Goal: Task Accomplishment & Management: Manage account settings

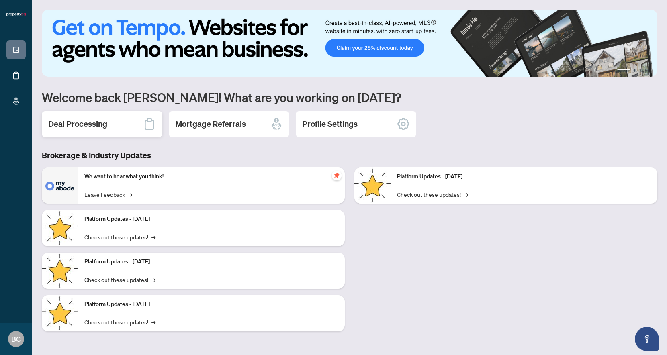
click at [138, 125] on div "Deal Processing" at bounding box center [102, 124] width 121 height 26
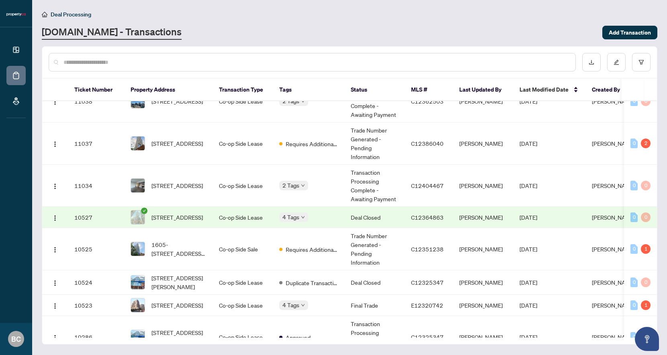
scroll to position [74, 0]
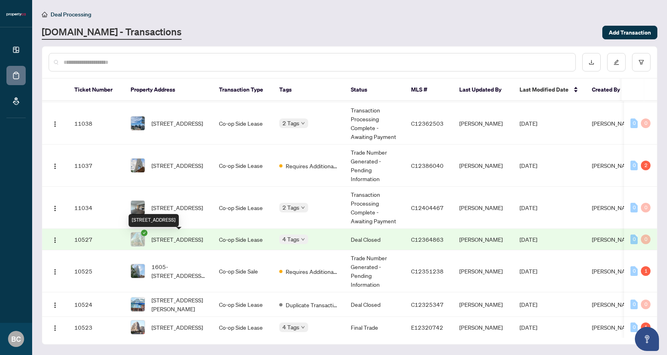
click at [174, 236] on span "[STREET_ADDRESS]" at bounding box center [176, 239] width 51 height 9
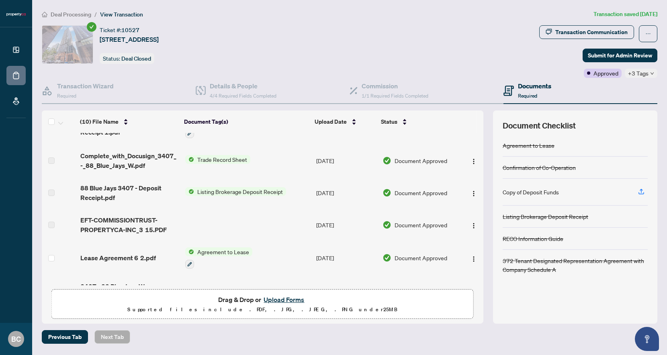
scroll to position [76, 0]
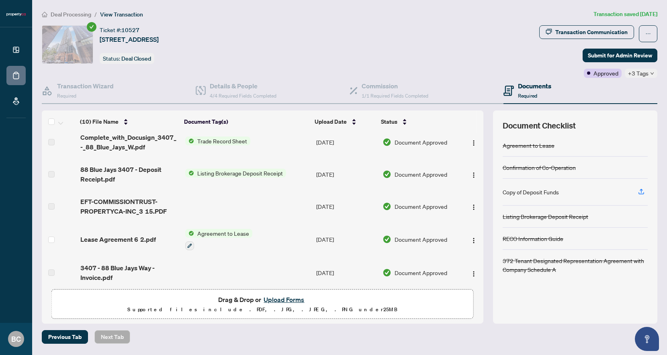
click at [583, 24] on div "Deal Processing / View Transaction Transaction saved 2 days ago Ticket #: 10527…" at bounding box center [350, 177] width 622 height 334
click at [580, 32] on div "Transaction Communication" at bounding box center [591, 32] width 72 height 13
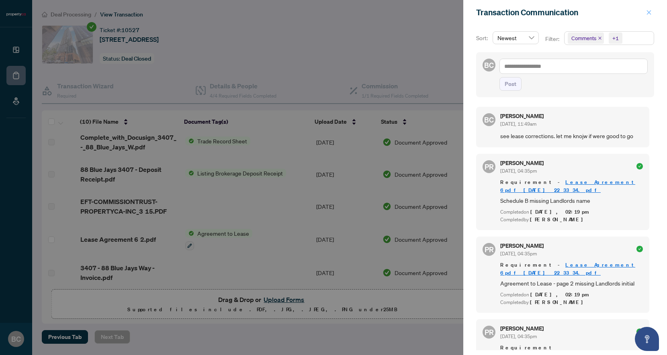
click at [650, 12] on icon "close" at bounding box center [649, 13] width 6 height 6
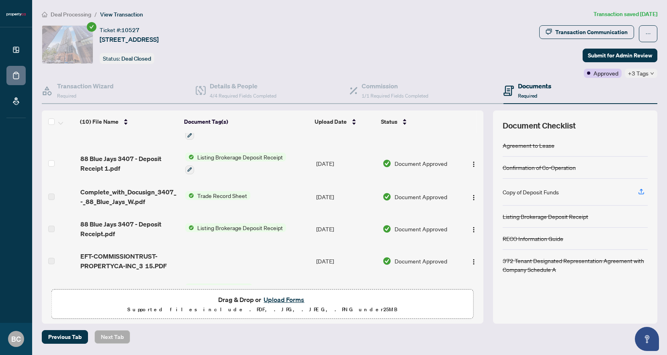
scroll to position [0, 0]
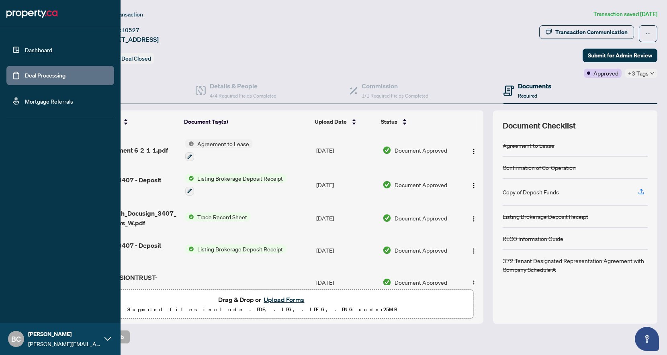
click at [25, 53] on link "Dashboard" at bounding box center [38, 49] width 27 height 7
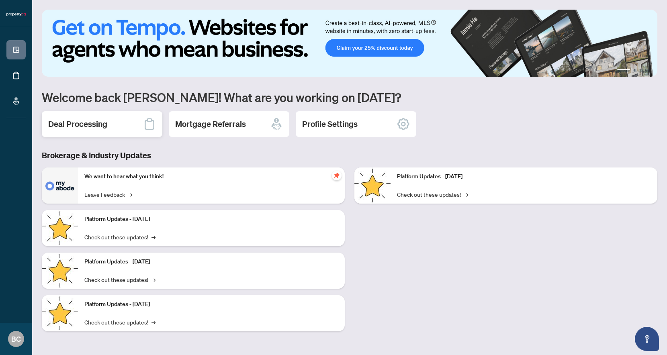
click at [107, 123] on div "Deal Processing" at bounding box center [102, 124] width 121 height 26
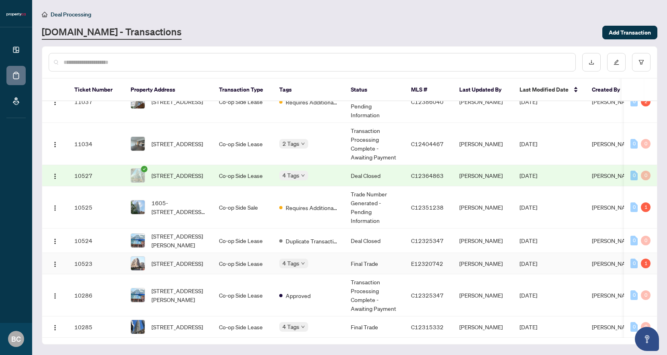
scroll to position [150, 0]
click at [294, 322] on span "4 Tags" at bounding box center [290, 326] width 17 height 9
click at [196, 323] on span "[STREET_ADDRESS]" at bounding box center [176, 327] width 51 height 9
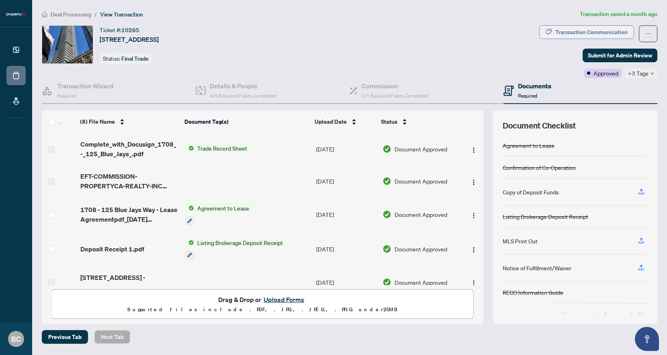
click at [613, 34] on div "Transaction Communication" at bounding box center [591, 32] width 72 height 13
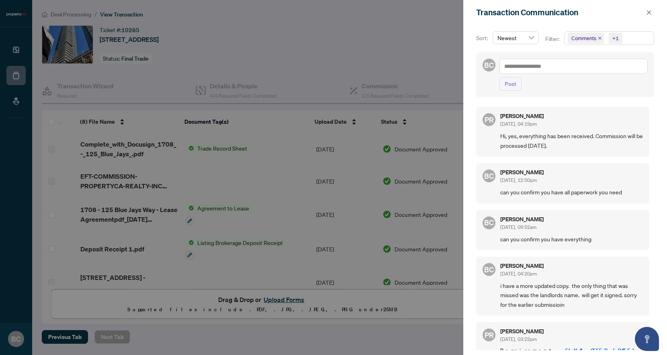
click at [17, 47] on div at bounding box center [333, 177] width 667 height 355
click at [20, 53] on div at bounding box center [333, 177] width 667 height 355
click at [18, 51] on div at bounding box center [333, 177] width 667 height 355
click at [202, 70] on div at bounding box center [333, 177] width 667 height 355
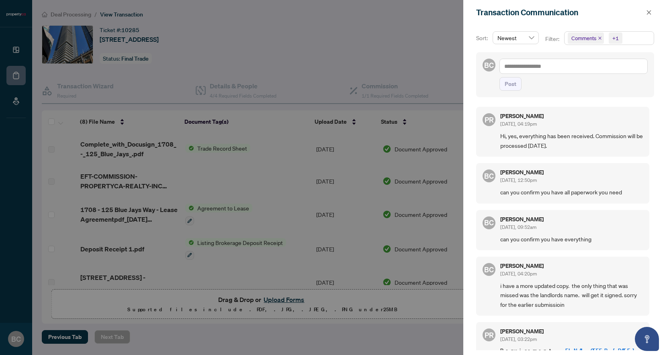
click at [16, 49] on div at bounding box center [333, 177] width 667 height 355
click at [647, 18] on span "button" at bounding box center [649, 12] width 6 height 13
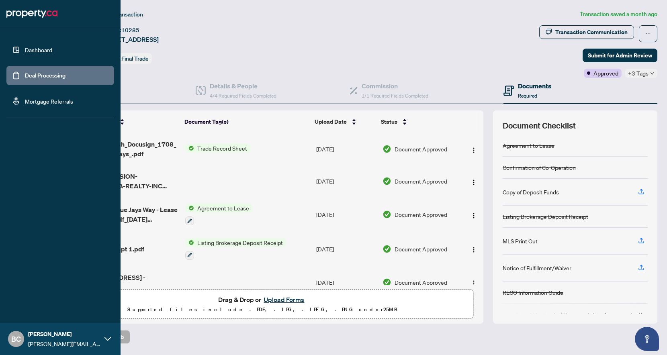
click at [25, 50] on link "Dashboard" at bounding box center [38, 49] width 27 height 7
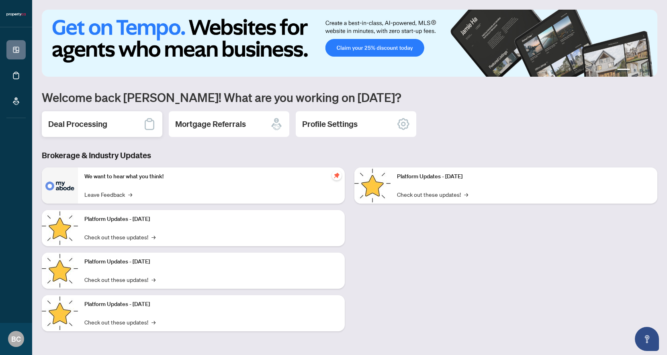
click at [103, 125] on h2 "Deal Processing" at bounding box center [77, 124] width 59 height 11
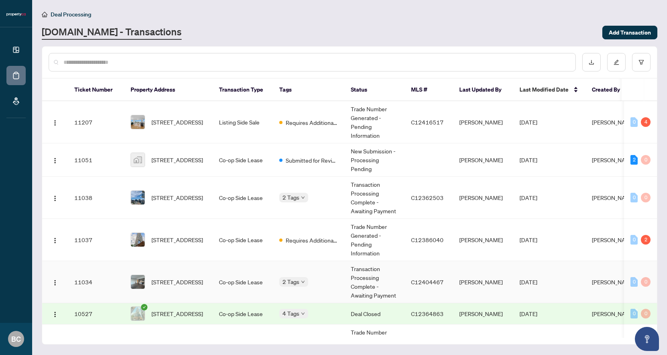
click at [193, 278] on span "[STREET_ADDRESS]" at bounding box center [176, 282] width 51 height 9
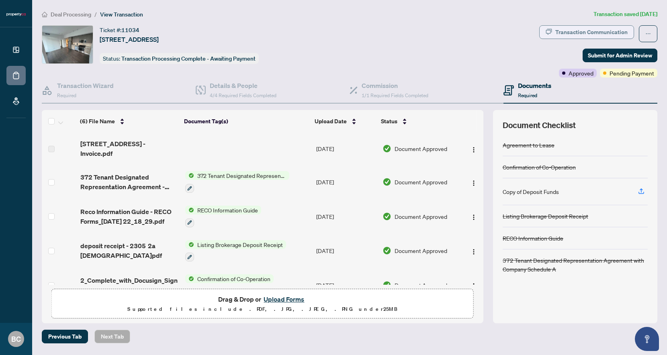
click at [571, 31] on div "Transaction Communication" at bounding box center [591, 32] width 72 height 13
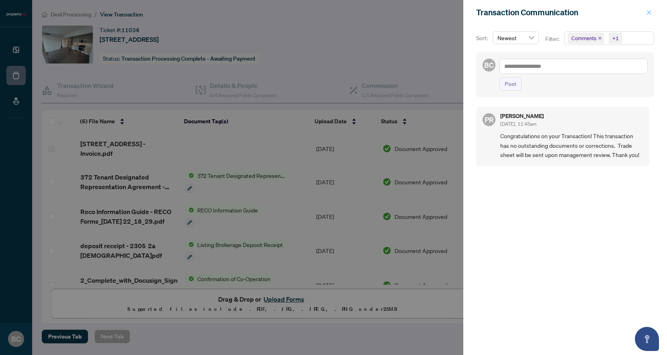
click at [648, 8] on span "button" at bounding box center [649, 12] width 6 height 13
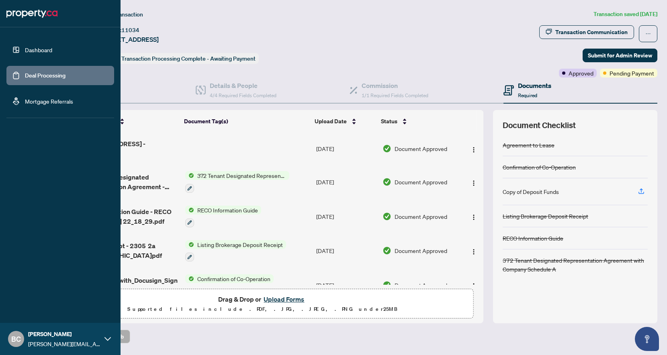
click at [25, 46] on link "Dashboard" at bounding box center [38, 49] width 27 height 7
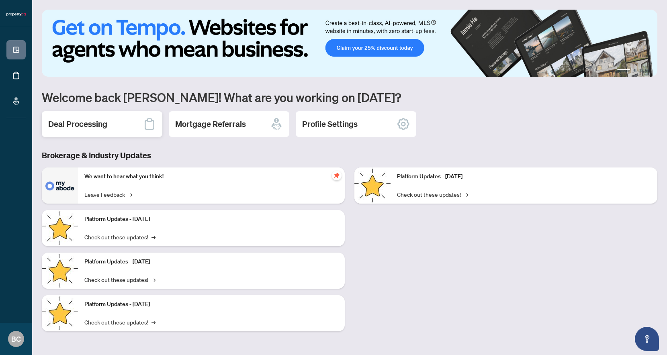
click at [108, 124] on div "Deal Processing" at bounding box center [102, 124] width 121 height 26
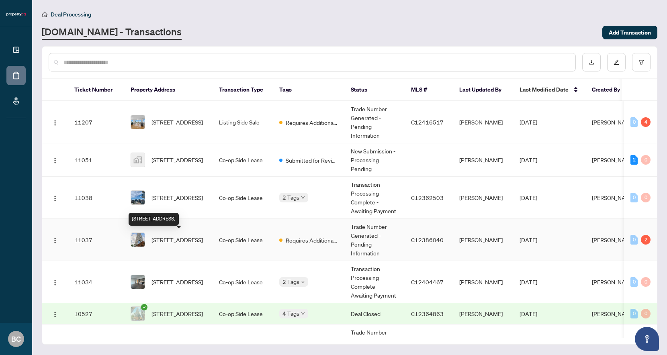
click at [186, 235] on span "[STREET_ADDRESS]" at bounding box center [176, 239] width 51 height 9
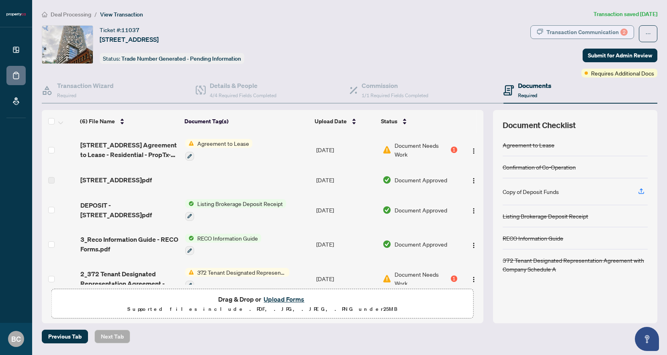
click at [613, 32] on div "Transaction Communication 2" at bounding box center [586, 32] width 81 height 13
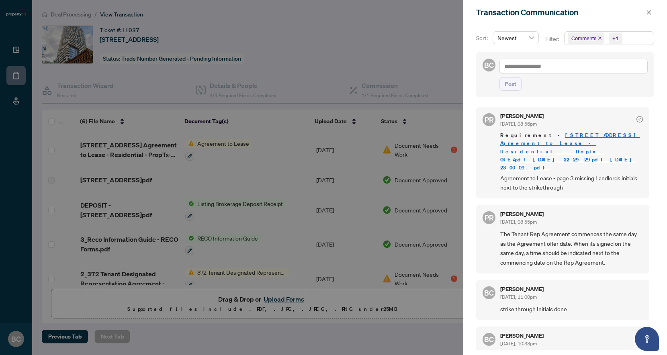
click at [8, 52] on div at bounding box center [333, 177] width 667 height 355
click at [15, 53] on div at bounding box center [333, 177] width 667 height 355
click at [20, 47] on div at bounding box center [333, 177] width 667 height 355
drag, startPoint x: 20, startPoint y: 47, endPoint x: 173, endPoint y: 45, distance: 152.7
click at [171, 47] on div at bounding box center [333, 177] width 667 height 355
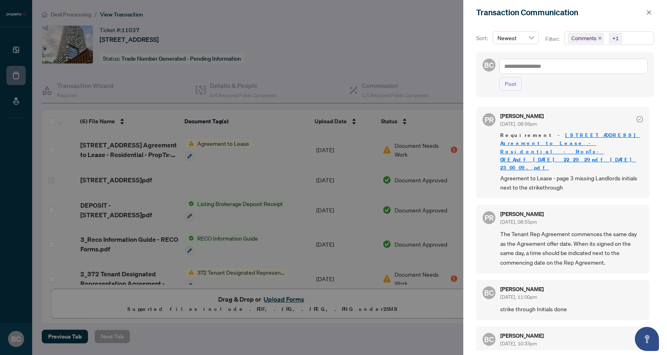
click at [270, 41] on div at bounding box center [333, 177] width 667 height 355
click at [18, 49] on div at bounding box center [333, 177] width 667 height 355
click at [15, 112] on div at bounding box center [333, 177] width 667 height 355
click at [16, 51] on div at bounding box center [333, 177] width 667 height 355
click at [644, 16] on span at bounding box center [649, 13] width 10 height 10
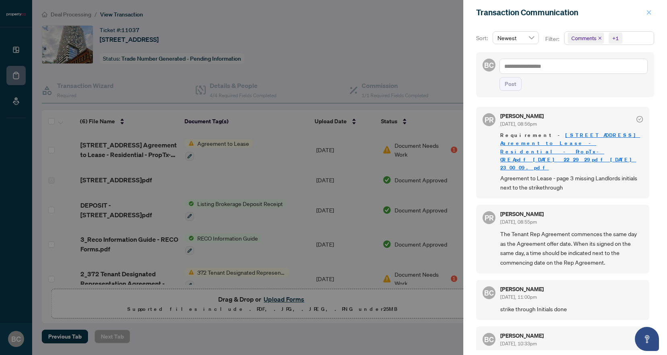
click at [650, 12] on icon "close" at bounding box center [649, 13] width 6 height 6
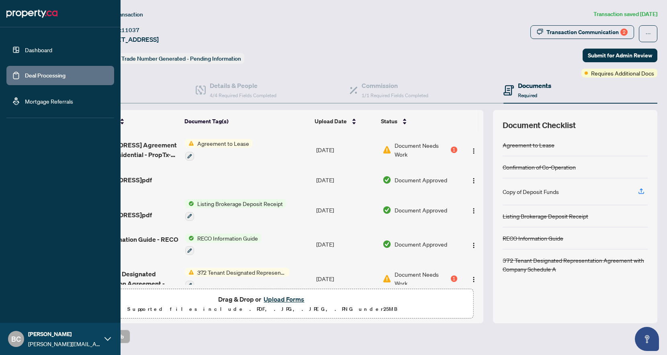
click at [25, 51] on link "Dashboard" at bounding box center [38, 49] width 27 height 7
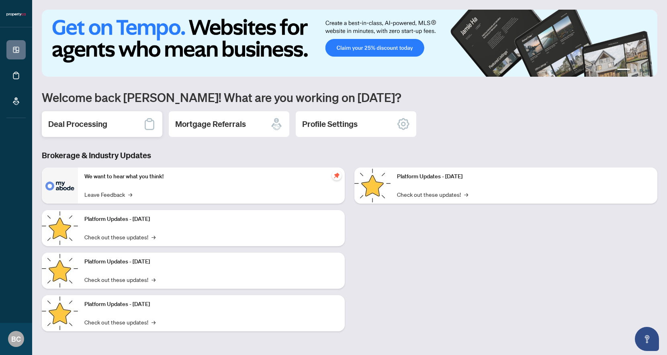
click at [100, 127] on h2 "Deal Processing" at bounding box center [77, 124] width 59 height 11
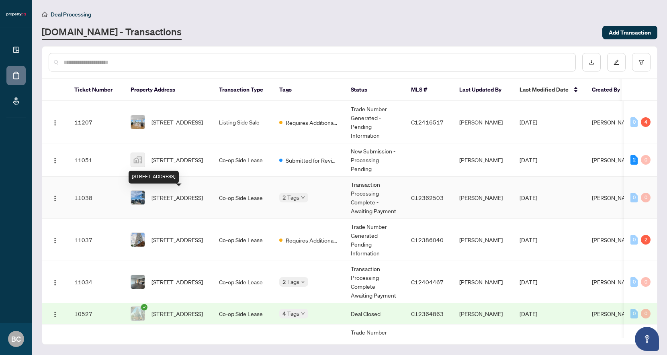
click at [175, 193] on span "[STREET_ADDRESS]" at bounding box center [176, 197] width 51 height 9
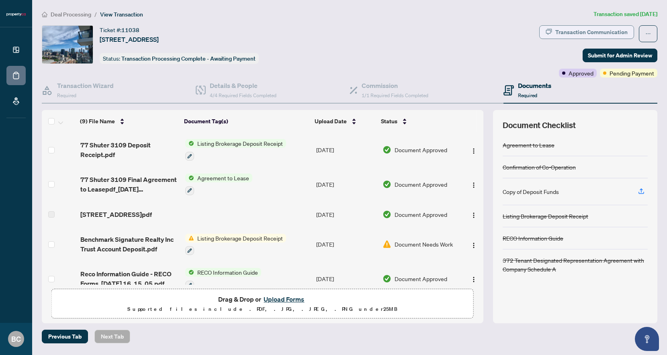
click at [591, 33] on div "Transaction Communication" at bounding box center [591, 32] width 72 height 13
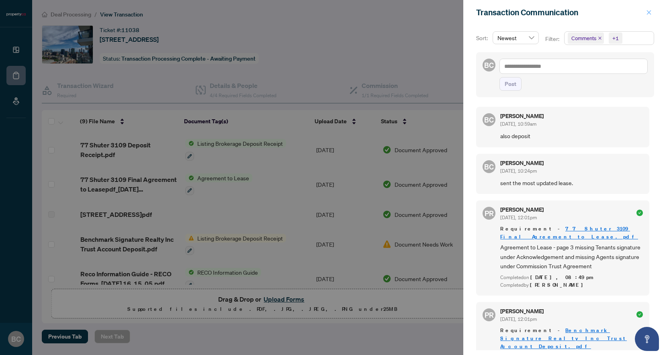
click at [649, 11] on icon "close" at bounding box center [649, 13] width 6 height 6
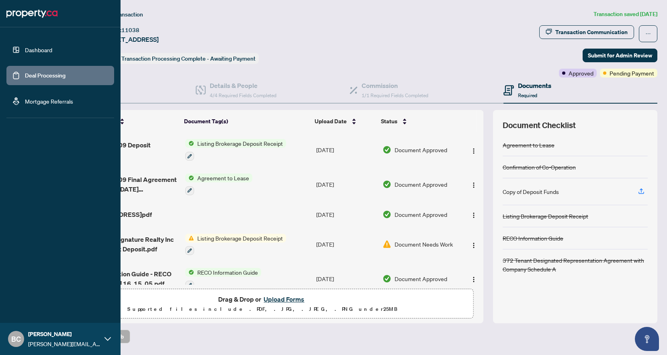
click at [31, 51] on link "Dashboard" at bounding box center [38, 49] width 27 height 7
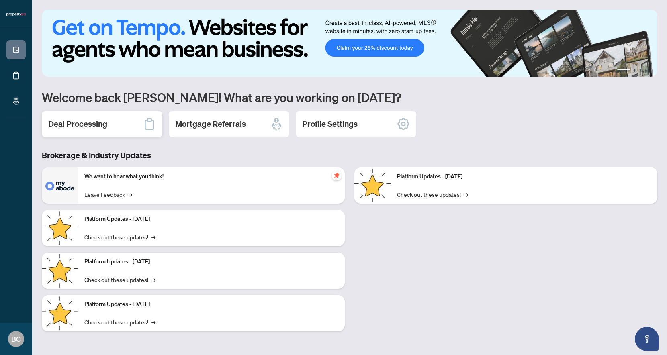
click at [98, 123] on h2 "Deal Processing" at bounding box center [77, 124] width 59 height 11
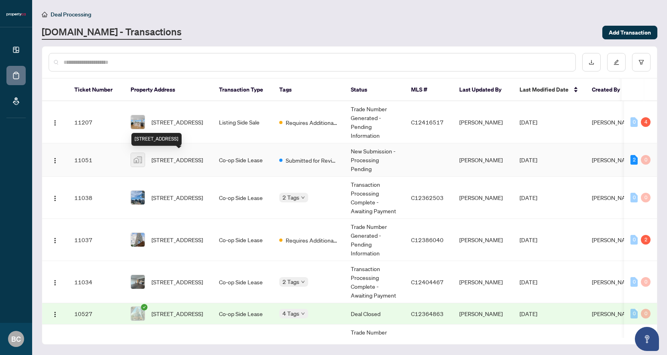
click at [176, 155] on span "[STREET_ADDRESS]" at bounding box center [176, 159] width 51 height 9
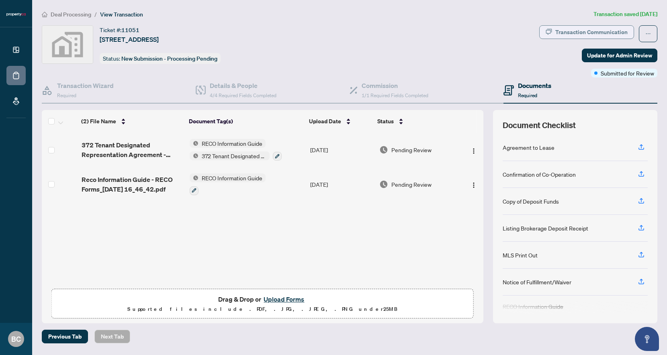
click at [588, 29] on div "Transaction Communication" at bounding box center [591, 32] width 72 height 13
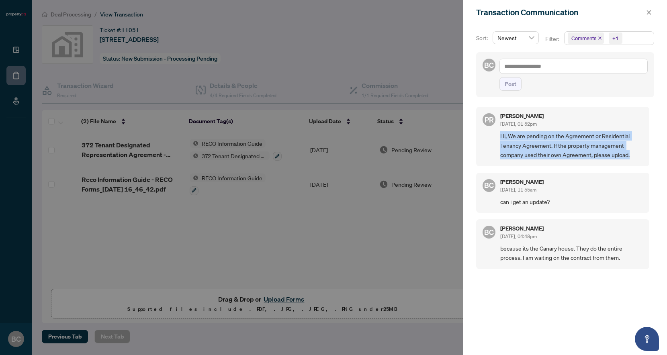
drag, startPoint x: 500, startPoint y: 137, endPoint x: 626, endPoint y: 164, distance: 129.0
click at [626, 164] on div "PR Puvitha Ramachandran Oct/05/2025, 01:52pm Hi, We are pending on the Agreemen…" at bounding box center [562, 136] width 173 height 59
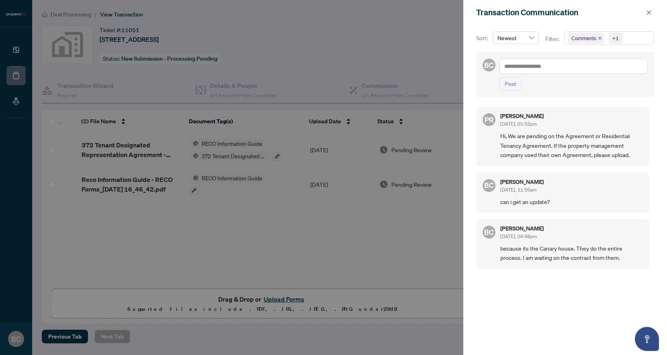
click at [509, 113] on h5 "[PERSON_NAME]" at bounding box center [521, 116] width 43 height 6
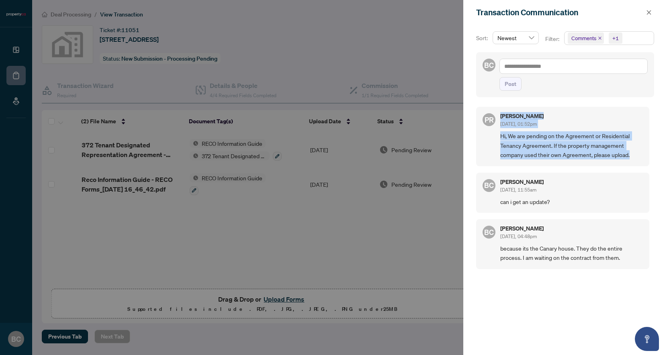
drag, startPoint x: 499, startPoint y: 115, endPoint x: 631, endPoint y: 157, distance: 137.7
click at [631, 157] on div "PR Puvitha Ramachandran Oct/05/2025, 01:52pm Hi, We are pending on the Agreemen…" at bounding box center [562, 136] width 173 height 59
copy div "Puvitha Ramachandran Oct/05/2025, 01:52pm Hi, We are pending on the Agreement o…"
click at [650, 13] on icon "close" at bounding box center [649, 12] width 4 height 4
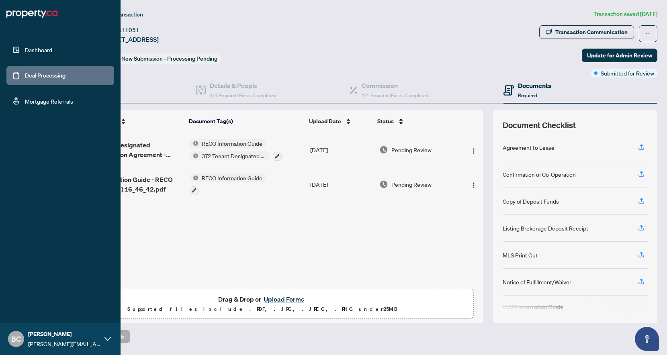
click at [25, 53] on link "Dashboard" at bounding box center [38, 49] width 27 height 7
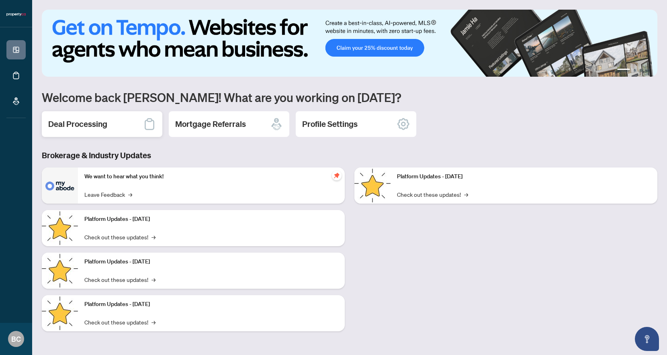
click at [98, 123] on h2 "Deal Processing" at bounding box center [77, 124] width 59 height 11
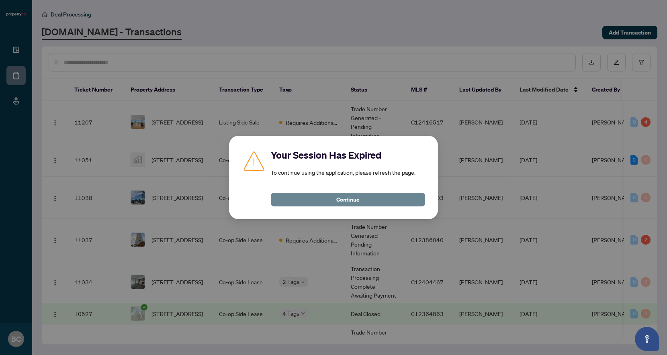
click at [388, 201] on button "Continue" at bounding box center [348, 200] width 154 height 14
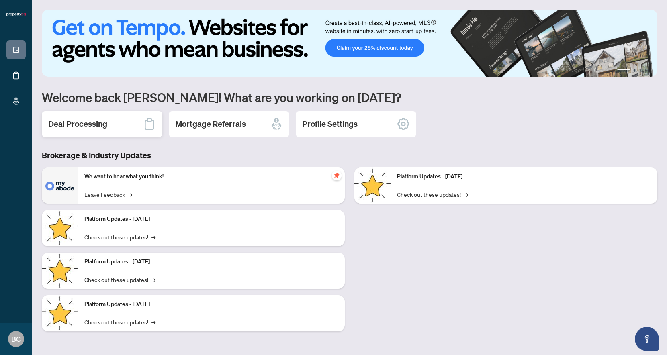
click at [80, 129] on h2 "Deal Processing" at bounding box center [77, 124] width 59 height 11
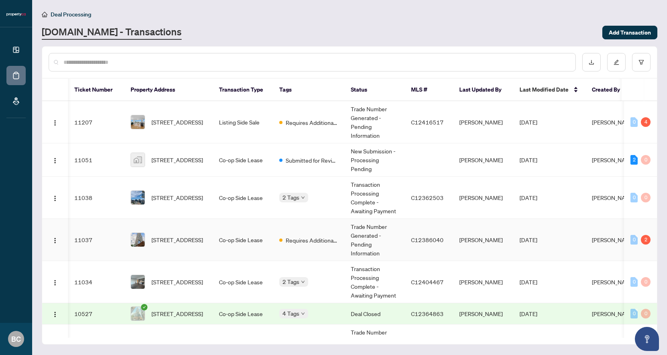
scroll to position [0, 12]
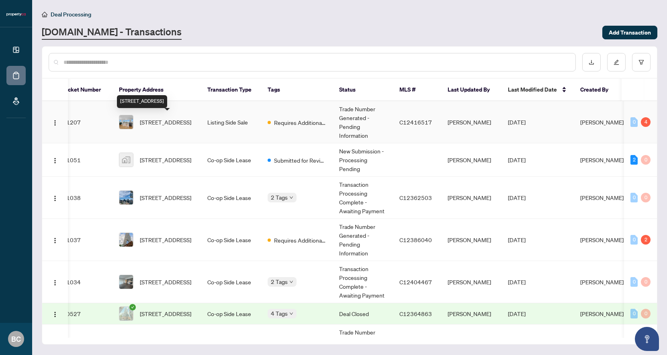
click at [162, 118] on span "[STREET_ADDRESS]" at bounding box center [165, 122] width 51 height 9
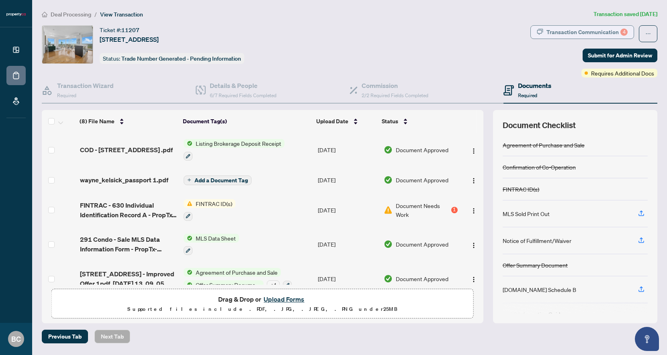
click at [582, 29] on div "Transaction Communication 4" at bounding box center [586, 32] width 81 height 13
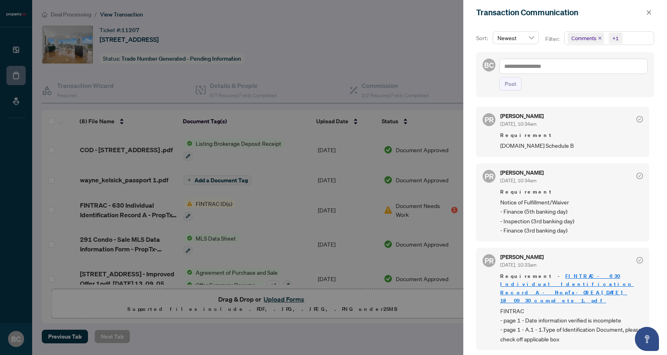
click at [587, 155] on div "PR [PERSON_NAME] [DATE], 10:34am Requirement [DOMAIN_NAME] Schedule B" at bounding box center [562, 132] width 173 height 50
drag, startPoint x: 597, startPoint y: 148, endPoint x: 494, endPoint y: 115, distance: 107.5
click at [494, 115] on div "PR [PERSON_NAME] [DATE], 10:34am Requirement [DOMAIN_NAME] Schedule B" at bounding box center [562, 132] width 173 height 50
copy div "[PERSON_NAME] [DATE], 10:34am Requirement [DOMAIN_NAME] Schedule B"
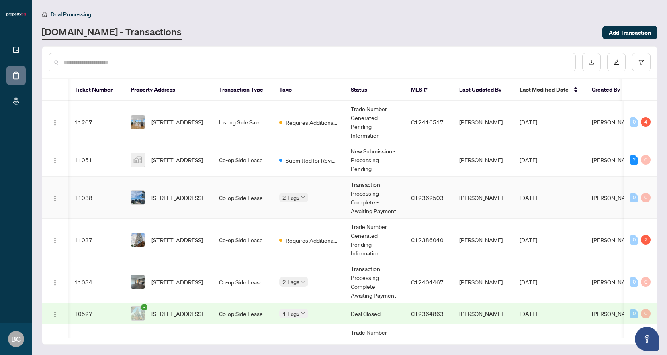
scroll to position [0, 15]
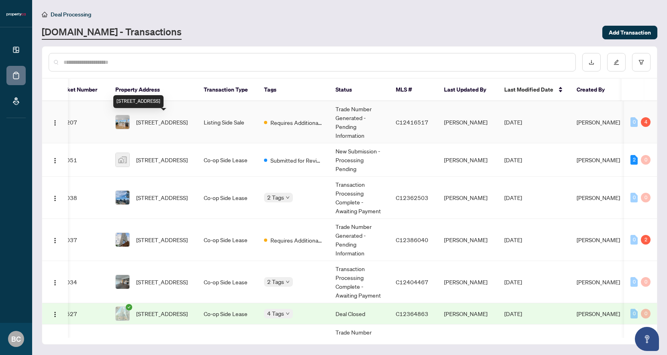
click at [188, 123] on span "[STREET_ADDRESS]" at bounding box center [161, 122] width 51 height 9
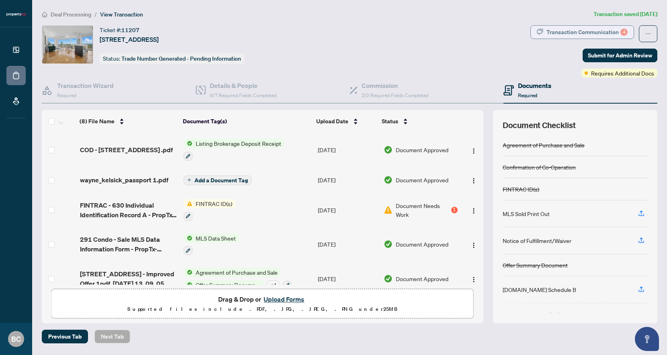
click at [592, 32] on div "Transaction Communication 4" at bounding box center [586, 32] width 81 height 13
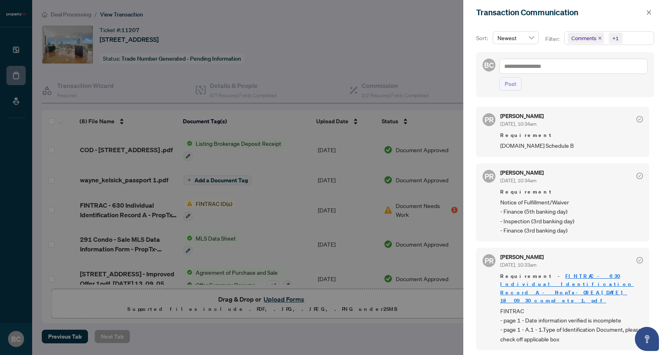
click at [340, 39] on div at bounding box center [333, 177] width 667 height 355
click at [651, 10] on icon "close" at bounding box center [649, 13] width 6 height 6
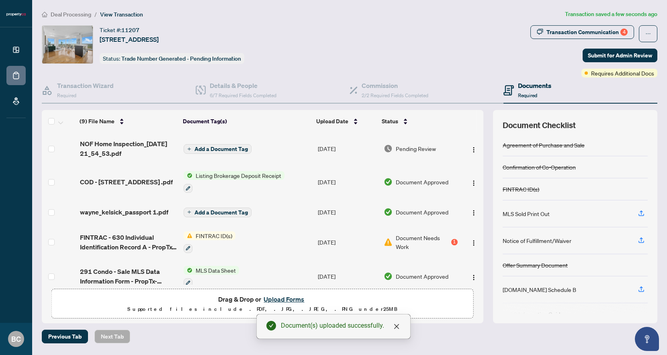
click at [225, 149] on span "Add a Document Tag" at bounding box center [220, 149] width 53 height 6
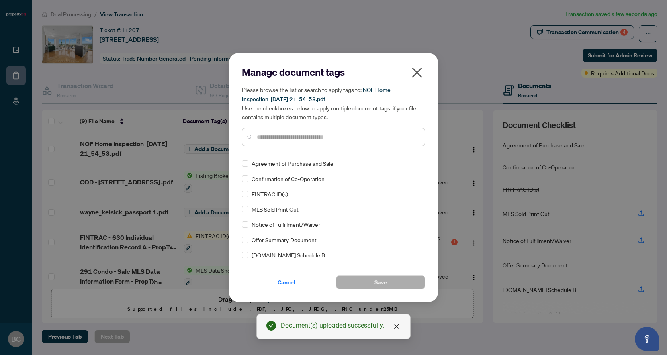
click at [287, 135] on input "text" at bounding box center [337, 137] width 161 height 9
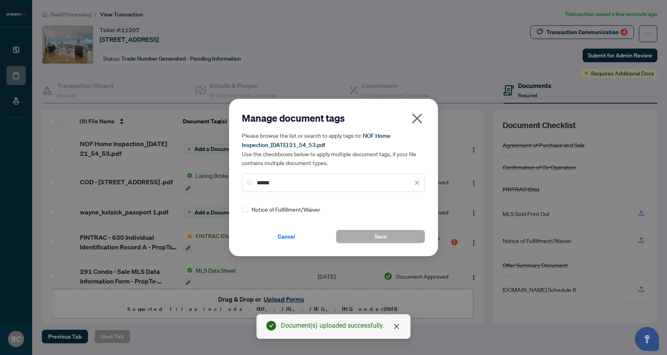
type input "******"
click at [369, 233] on button "Save" at bounding box center [380, 237] width 89 height 14
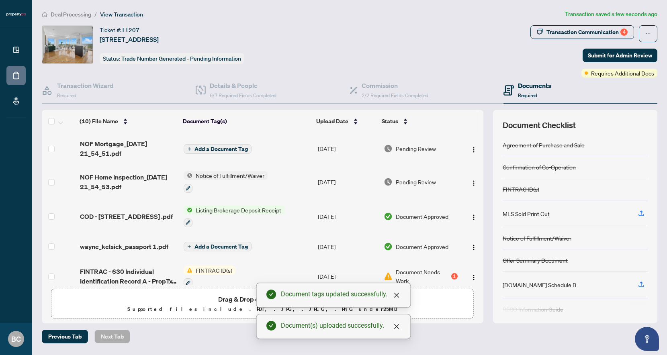
click at [234, 146] on span "Add a Document Tag" at bounding box center [220, 149] width 53 height 6
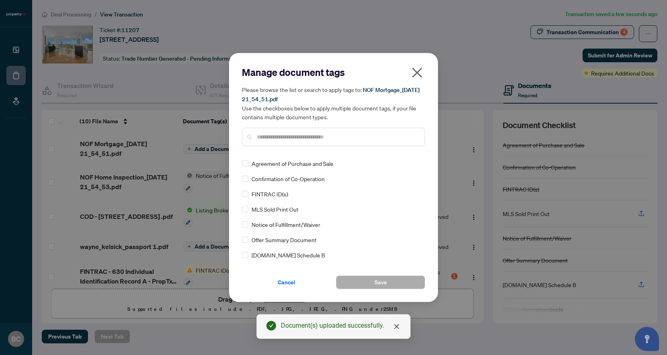
click at [266, 153] on div "Manage document tags Please browse the list or search to apply tags to: NOF Mor…" at bounding box center [333, 177] width 183 height 223
click at [275, 137] on input "text" at bounding box center [337, 137] width 161 height 9
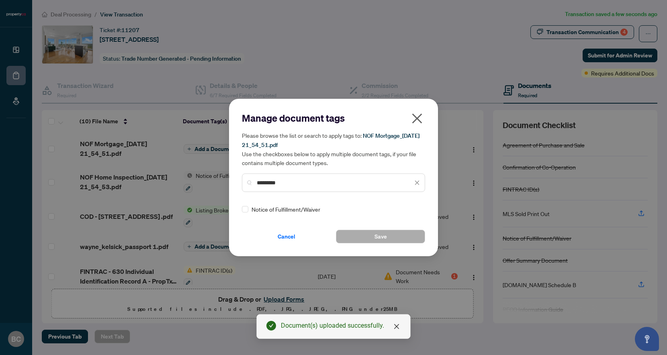
type input "*********"
click at [305, 209] on span "Notice of Fulfillment/Waiver" at bounding box center [285, 209] width 69 height 9
click at [369, 239] on button "Save" at bounding box center [380, 237] width 89 height 14
